Goal: Transaction & Acquisition: Purchase product/service

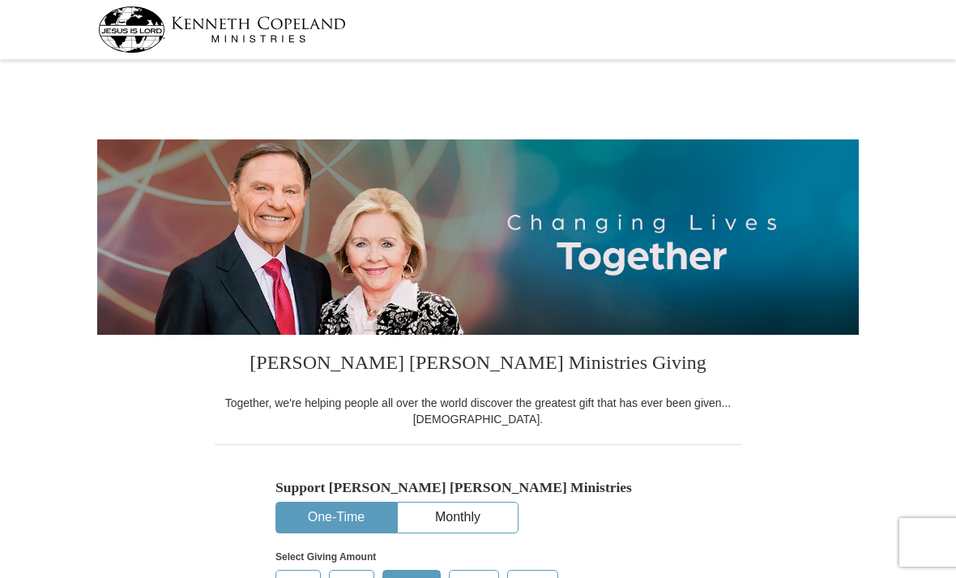
select select "NV"
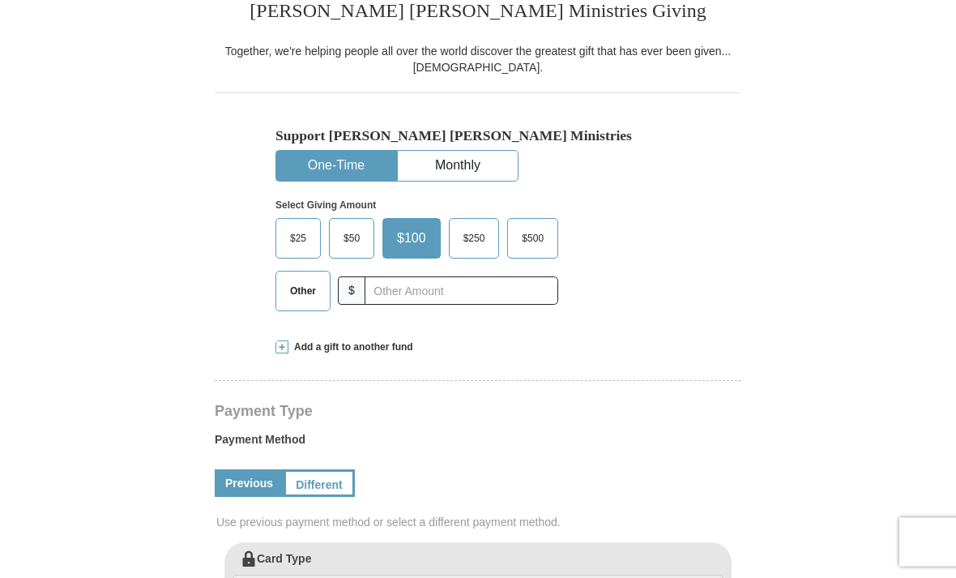
scroll to position [352, 0]
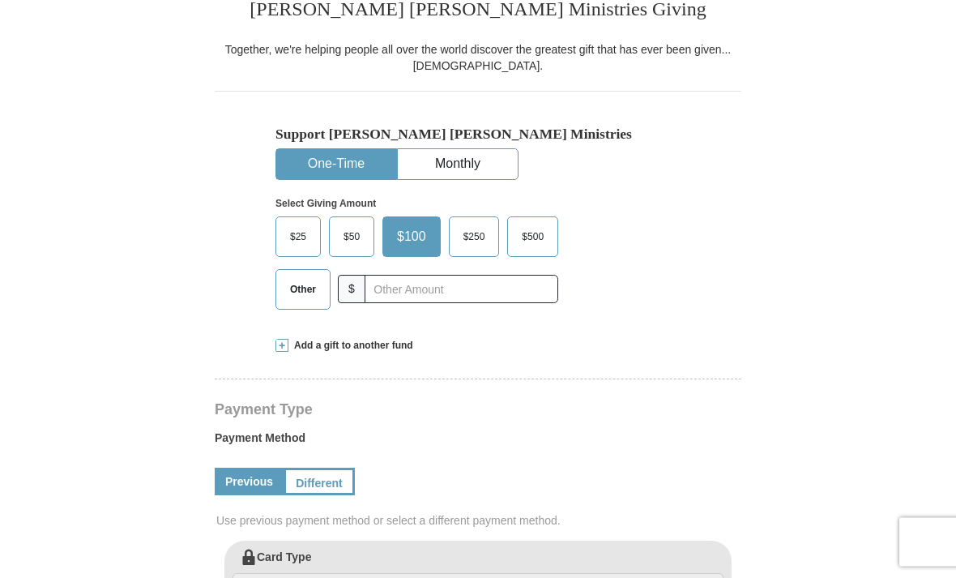
click at [307, 291] on span "Other" at bounding box center [303, 290] width 42 height 24
click at [0, 0] on input "Other" at bounding box center [0, 0] width 0 height 0
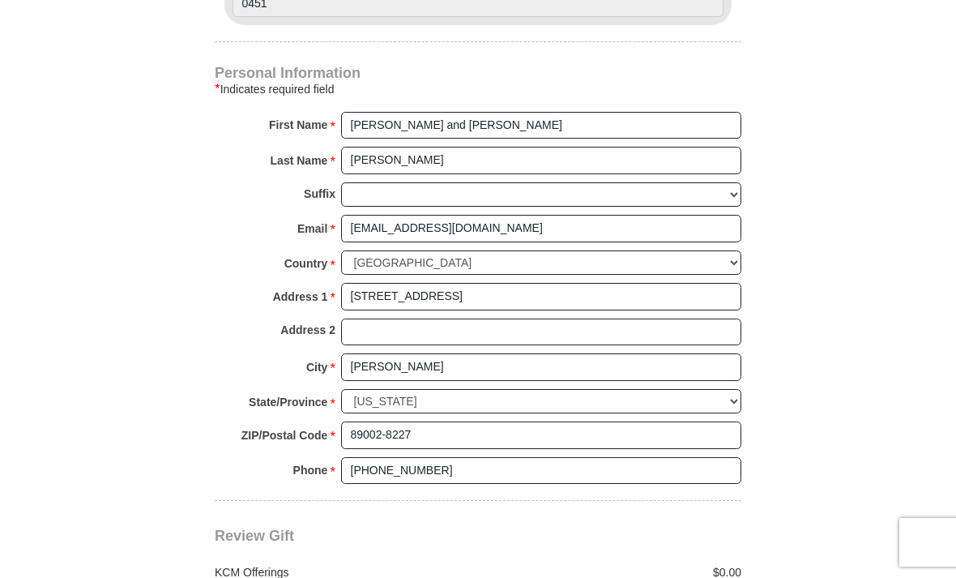
scroll to position [983, 0]
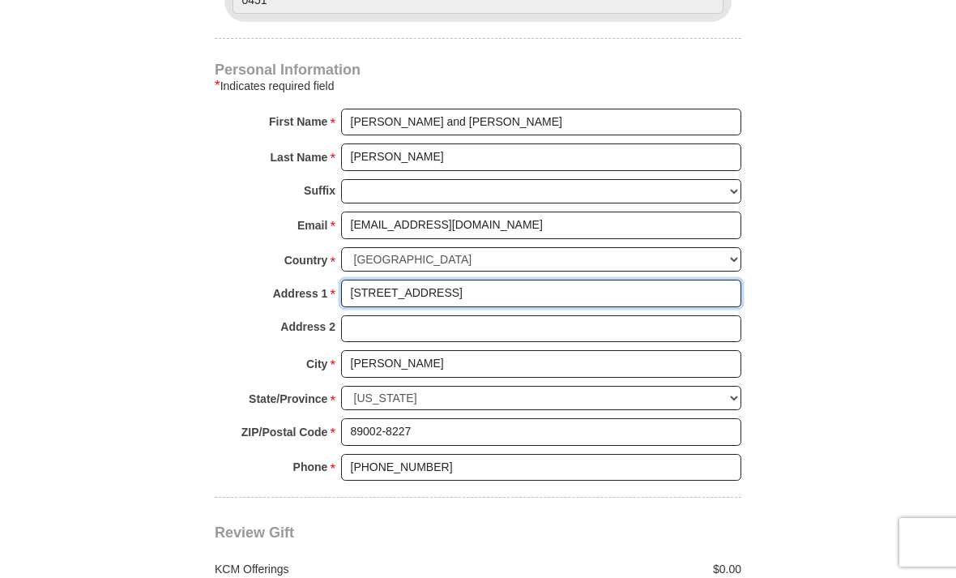
click at [489, 286] on input "[STREET_ADDRESS]" at bounding box center [541, 294] width 400 height 28
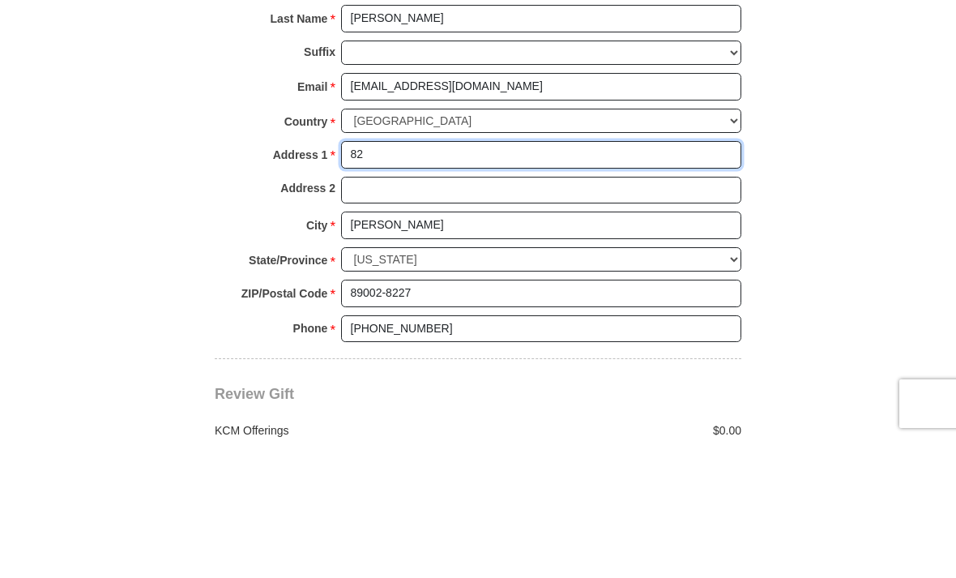
type input "8"
type input "[STREET_ADDRESS][PERSON_NAME]"
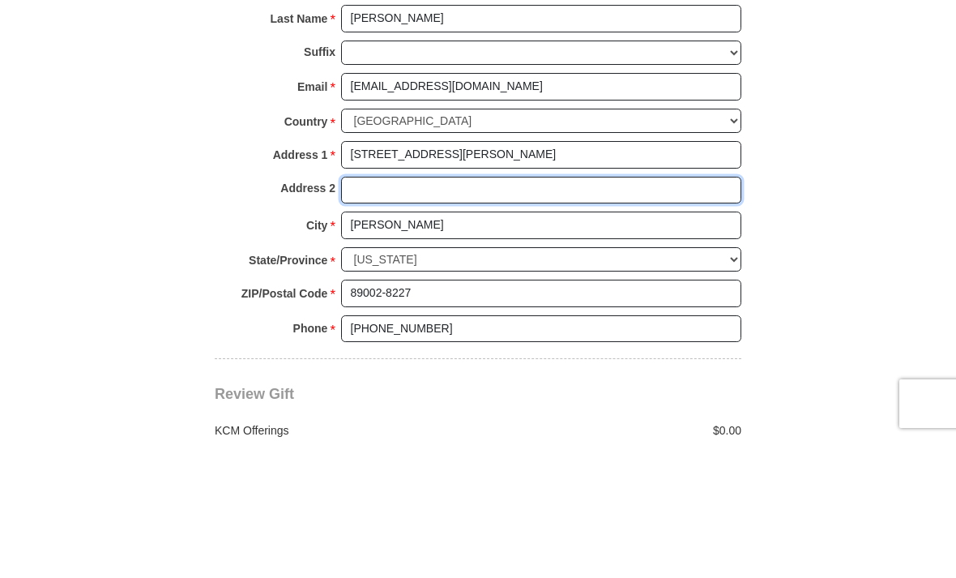
click at [456, 315] on input "Address 2" at bounding box center [541, 329] width 400 height 28
type input "Apt A207"
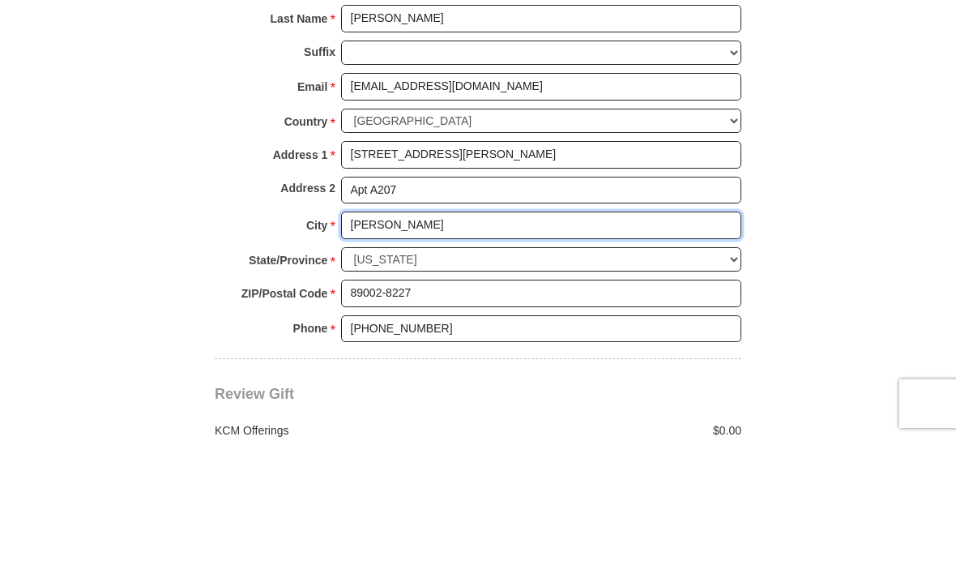
click at [467, 350] on input "[PERSON_NAME]" at bounding box center [541, 364] width 400 height 28
type input "H"
type input "Midland"
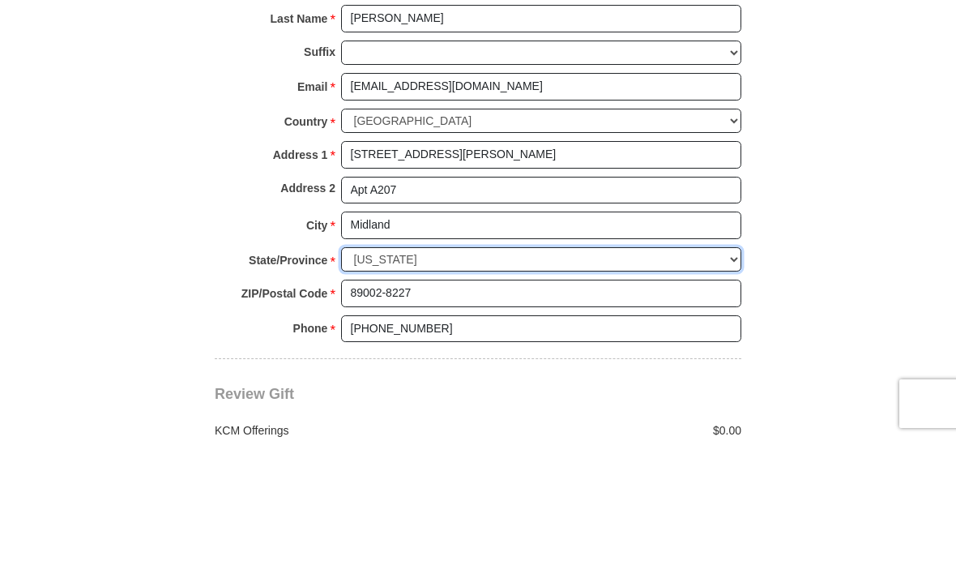
click at [501, 386] on select "Choose [US_STATE] [US_STATE] [US_STATE] [US_STATE] [US_STATE] Armed Forces Amer…" at bounding box center [541, 398] width 400 height 25
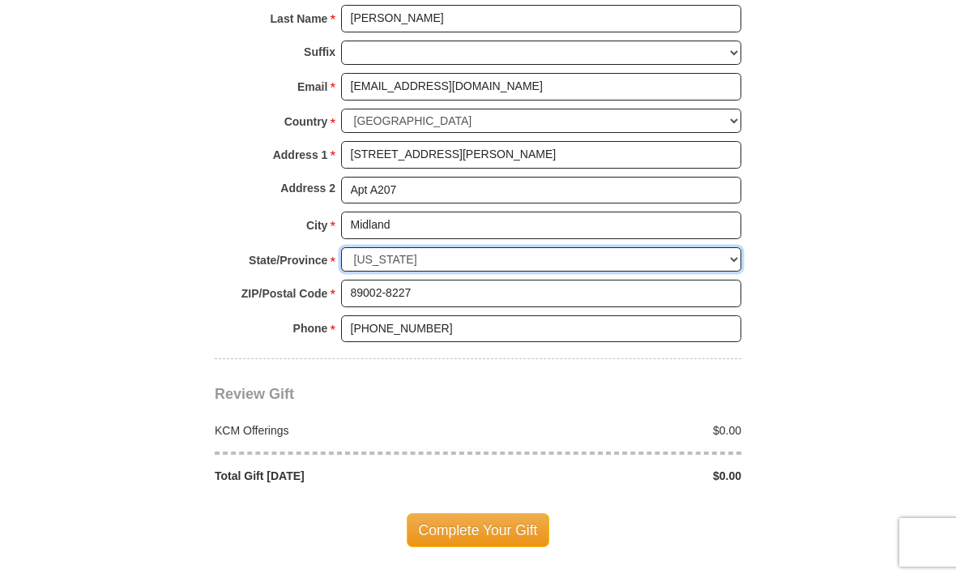
select select "[GEOGRAPHIC_DATA]"
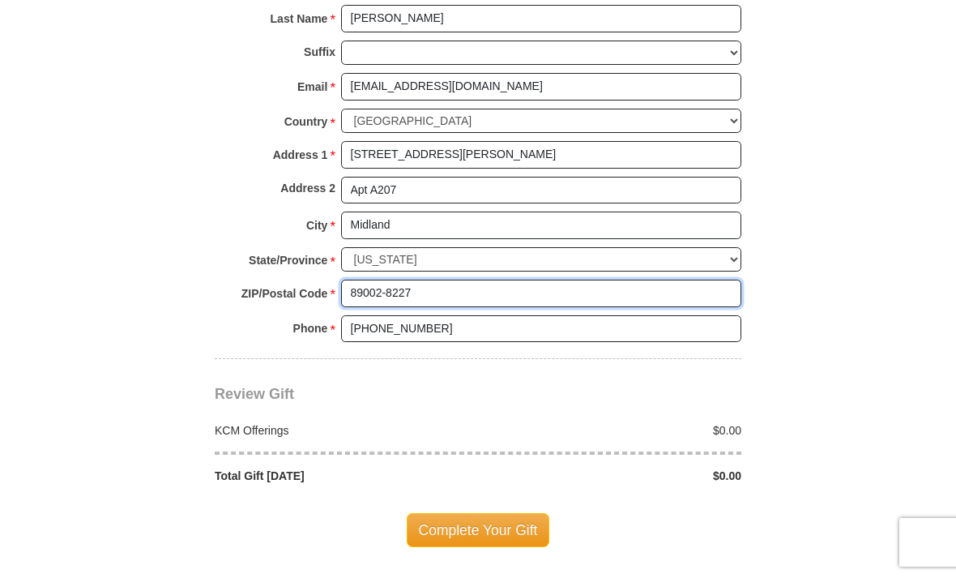
click at [455, 280] on input "89002-8227" at bounding box center [541, 294] width 400 height 28
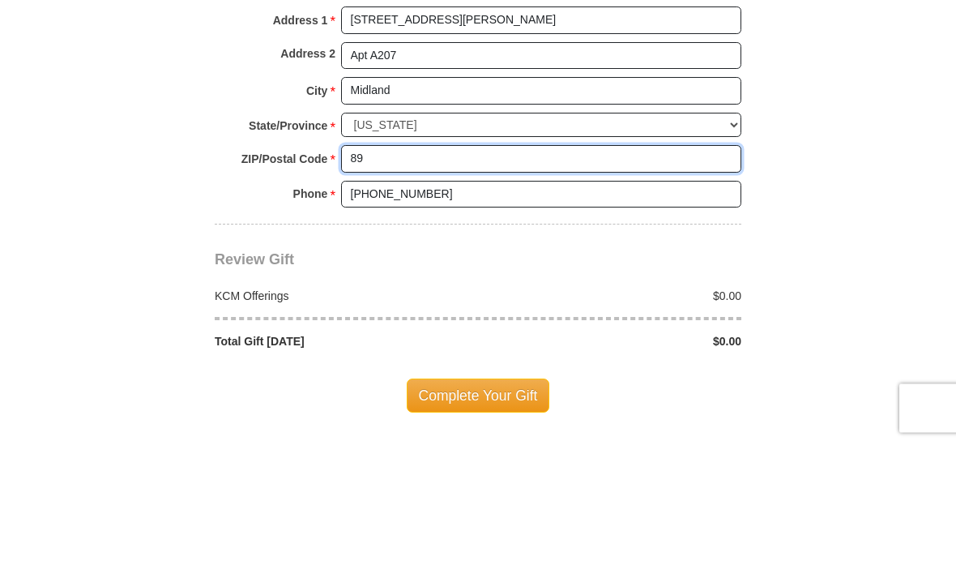
type input "8"
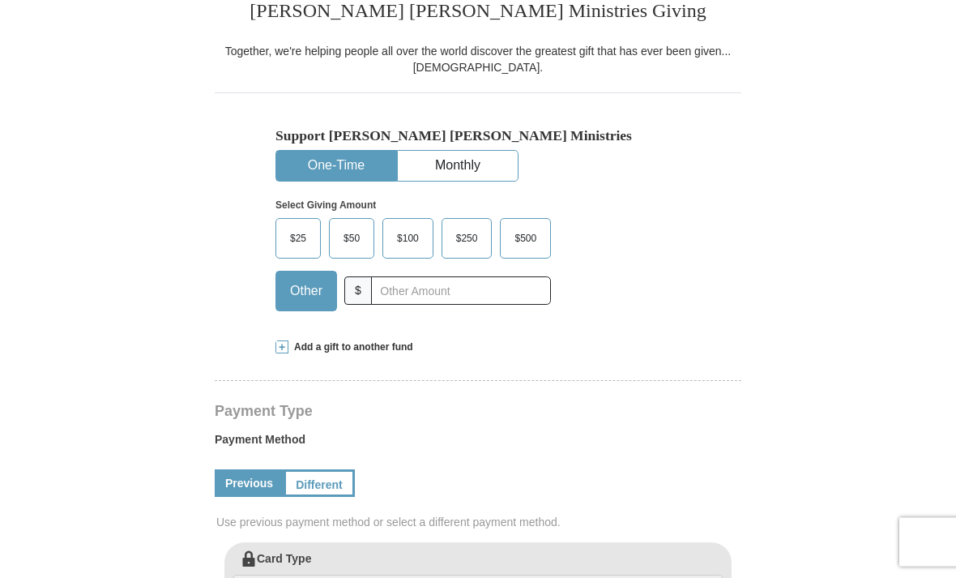
scroll to position [352, 0]
type input "79707"
click at [287, 345] on span at bounding box center [281, 346] width 13 height 13
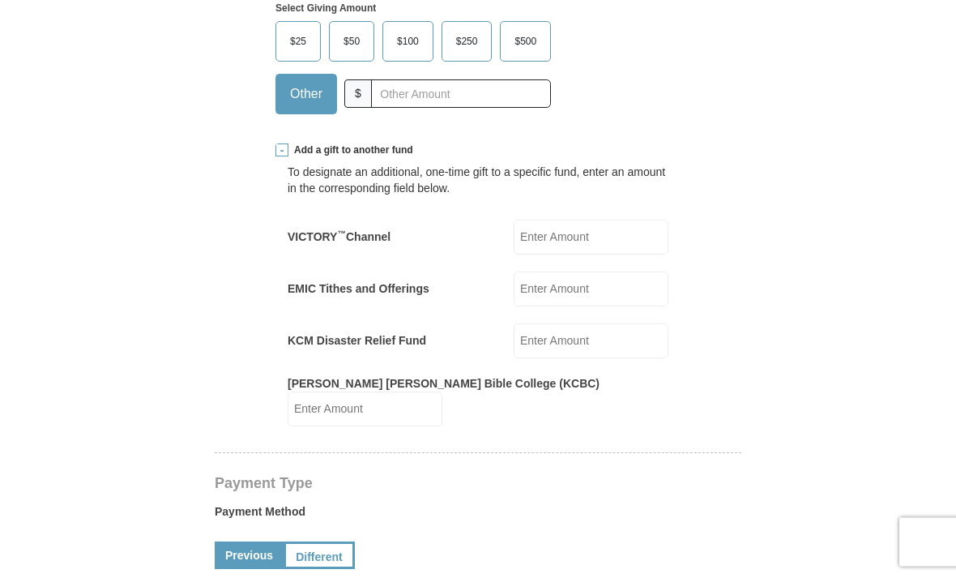
scroll to position [548, 0]
click at [595, 286] on input "EMIC Tithes and Offerings" at bounding box center [591, 288] width 155 height 35
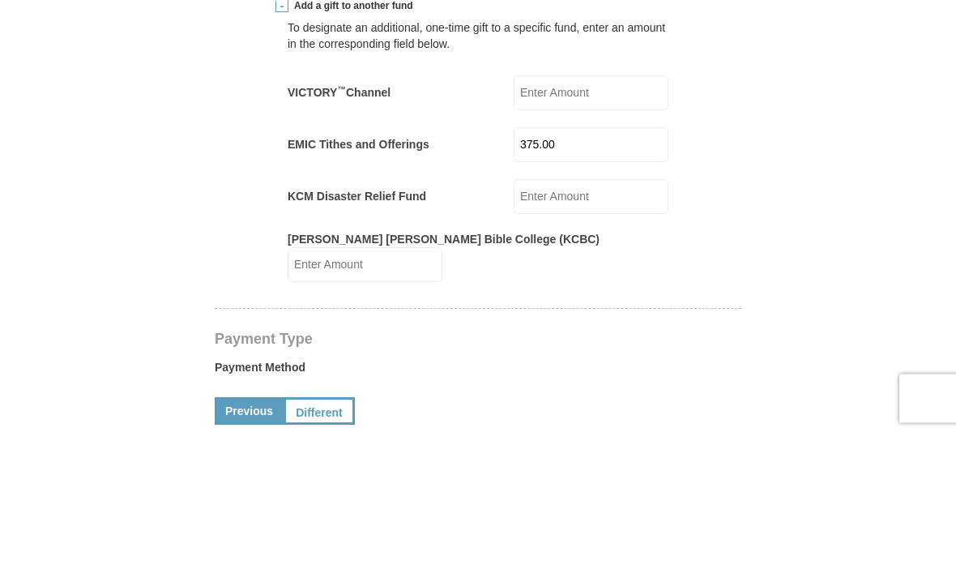
type input "375.00"
click at [442, 391] on input "[PERSON_NAME] [PERSON_NAME] Bible College (KCBC)" at bounding box center [365, 408] width 155 height 35
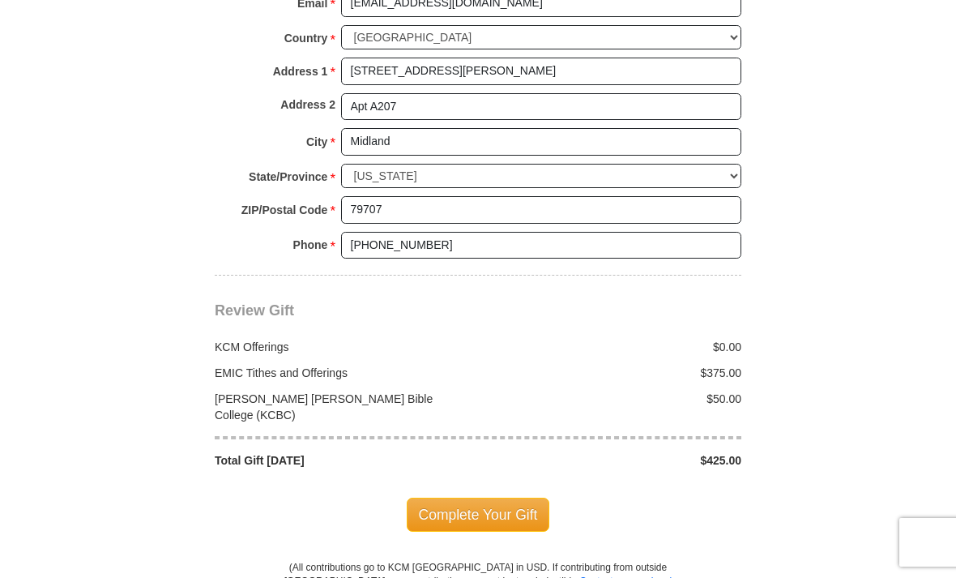
scroll to position [1500, 0]
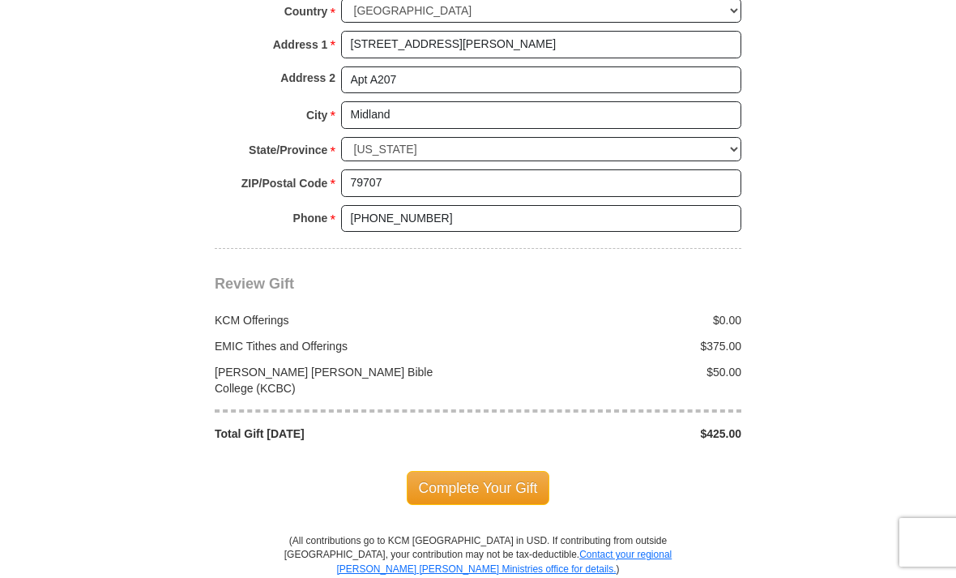
type input "50.00"
click at [505, 471] on span "Complete Your Gift" at bounding box center [478, 488] width 143 height 34
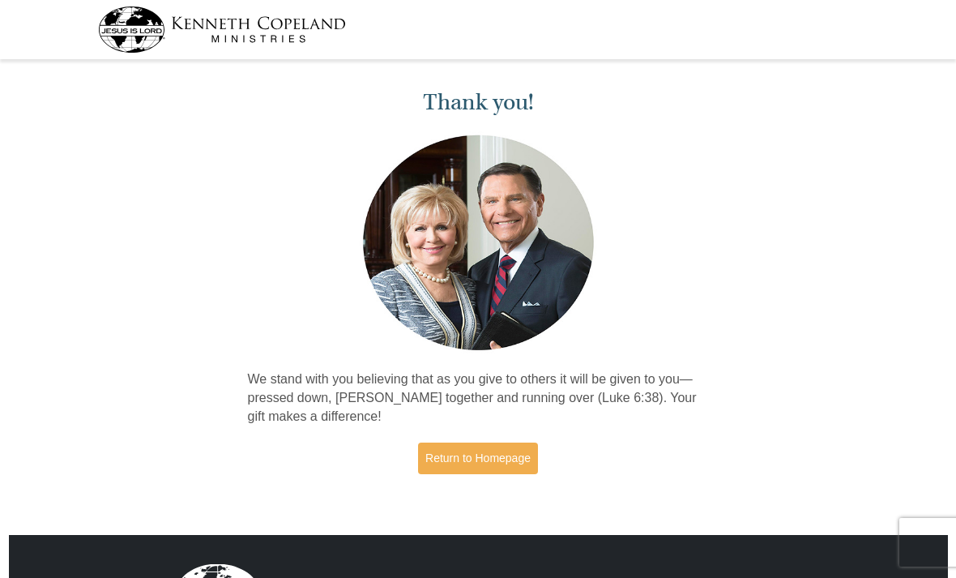
click at [490, 458] on link "Return to Homepage" at bounding box center [478, 458] width 120 height 32
